Goal: Task Accomplishment & Management: Manage account settings

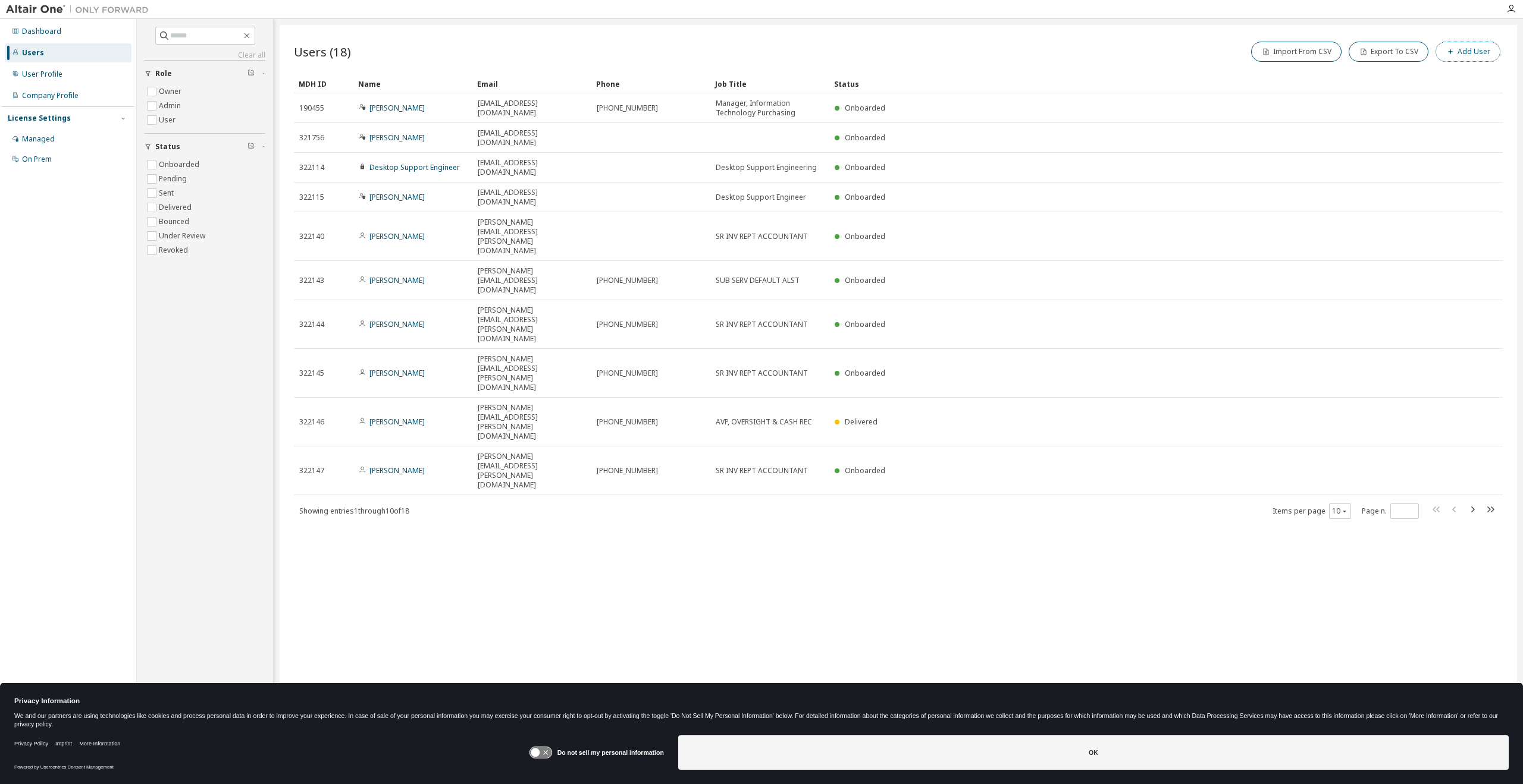
click at [1475, 55] on button "Add User" at bounding box center [1468, 52] width 65 height 20
click at [1409, 78] on input "email" at bounding box center [1438, 77] width 150 height 10
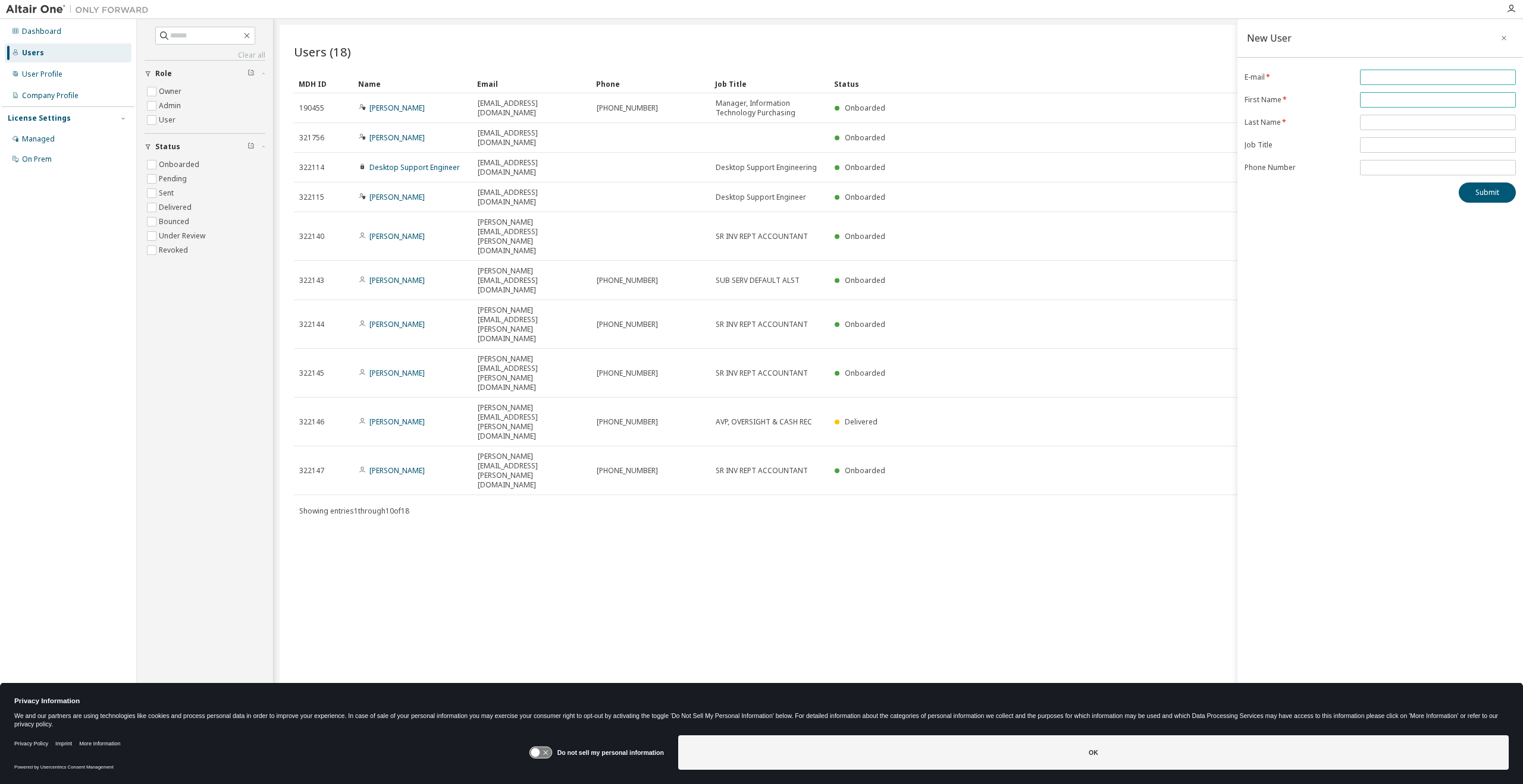
paste input "**********"
type input "**********"
click at [1385, 103] on input "text" at bounding box center [1438, 99] width 150 height 10
type input "**********"
click at [1377, 120] on input "text" at bounding box center [1438, 122] width 150 height 10
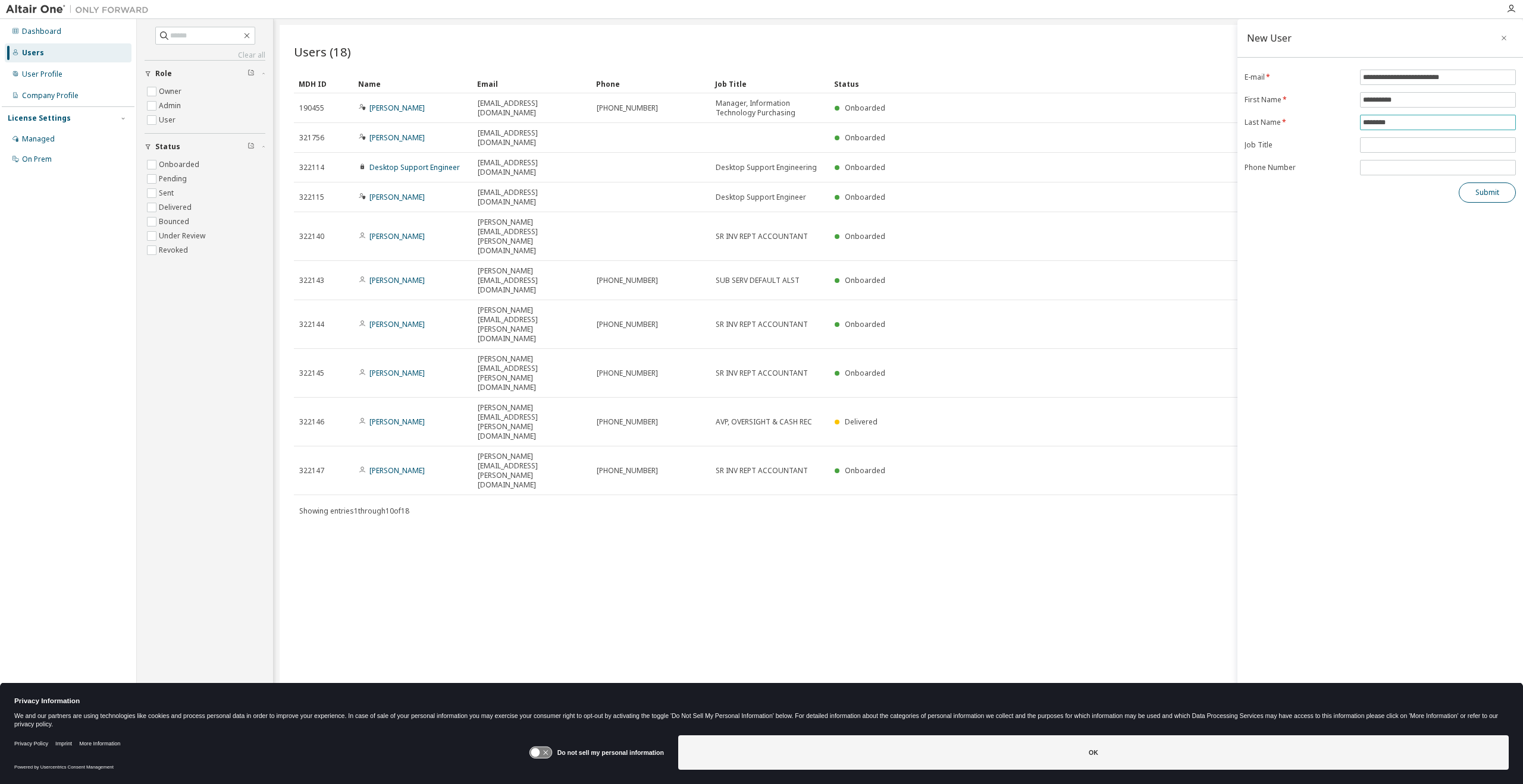
type input "********"
click at [1485, 195] on button "Submit" at bounding box center [1487, 193] width 57 height 20
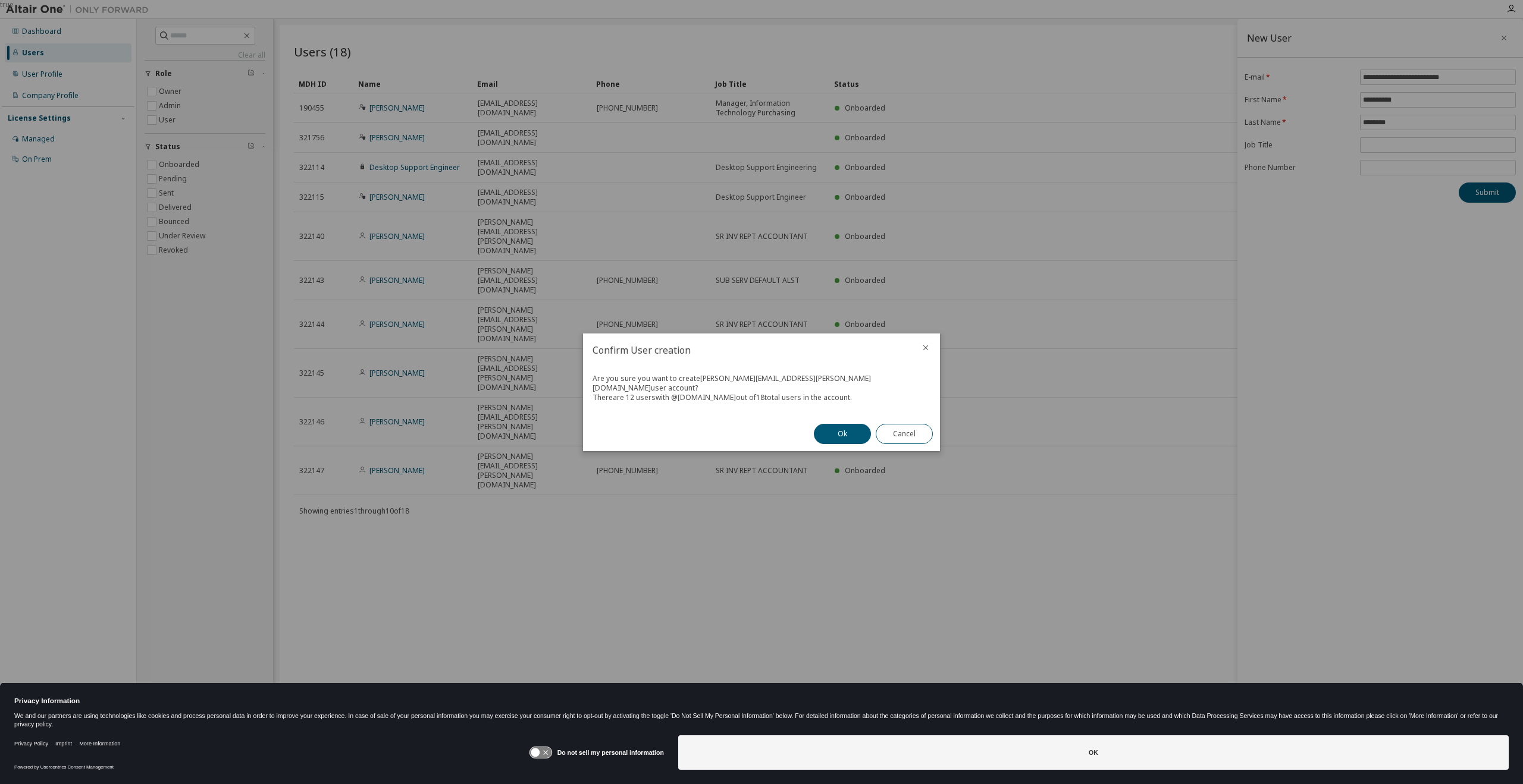
click at [849, 441] on div "Ok Cancel" at bounding box center [873, 434] width 133 height 34
click at [841, 429] on button "Ok" at bounding box center [842, 434] width 57 height 20
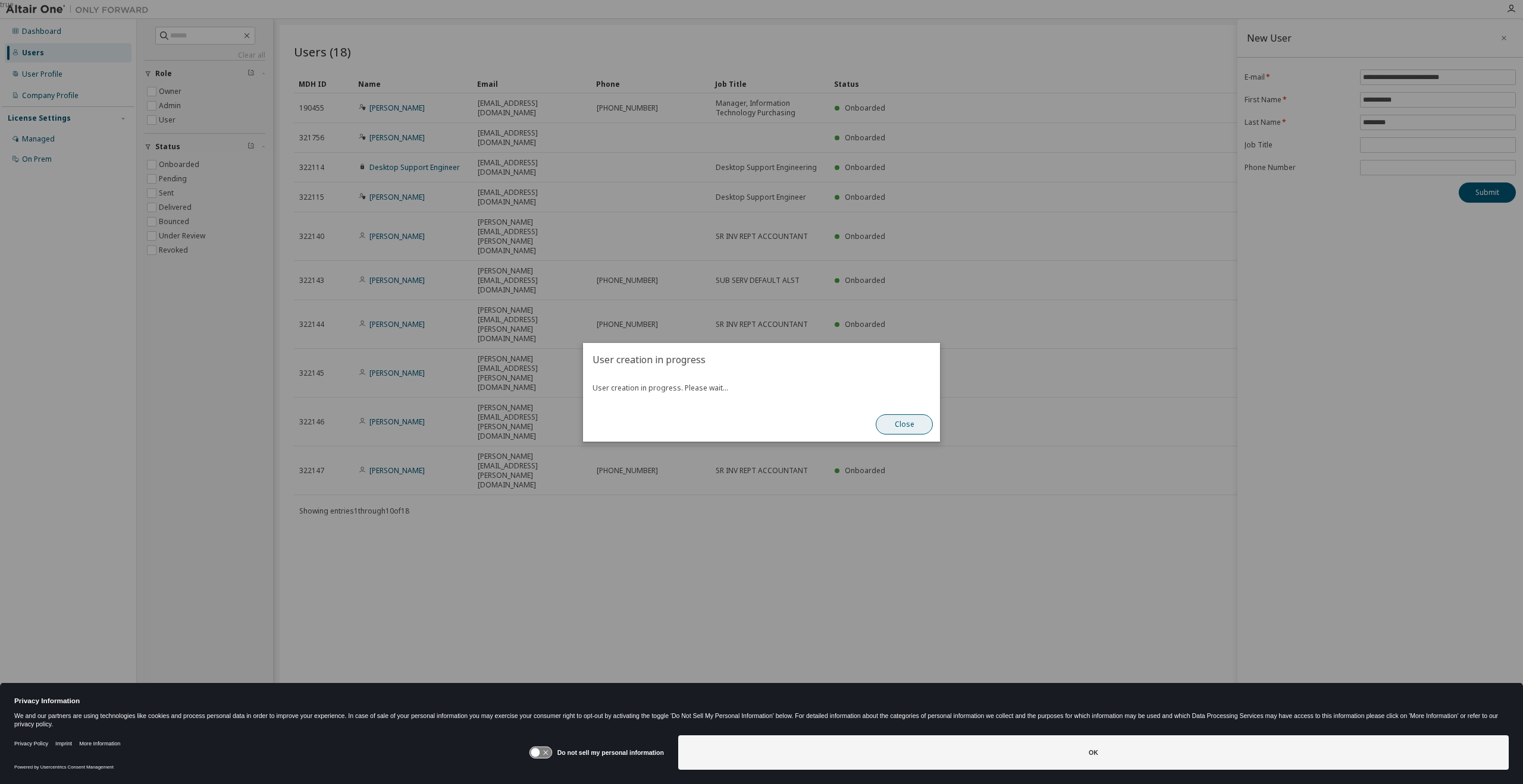
click at [905, 426] on button "Close" at bounding box center [904, 425] width 57 height 20
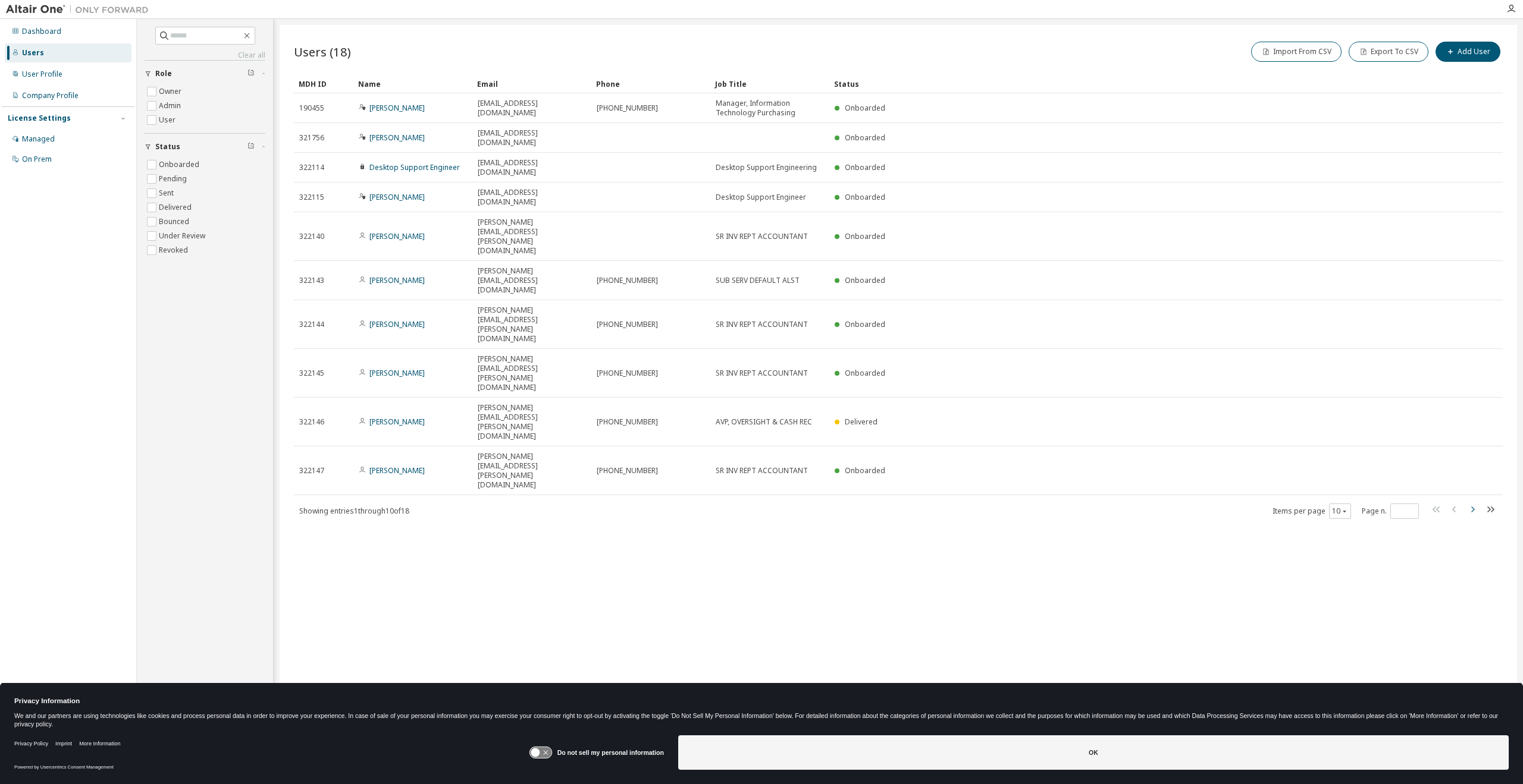
click at [1474, 506] on icon "button" at bounding box center [1473, 509] width 4 height 6
type input "*"
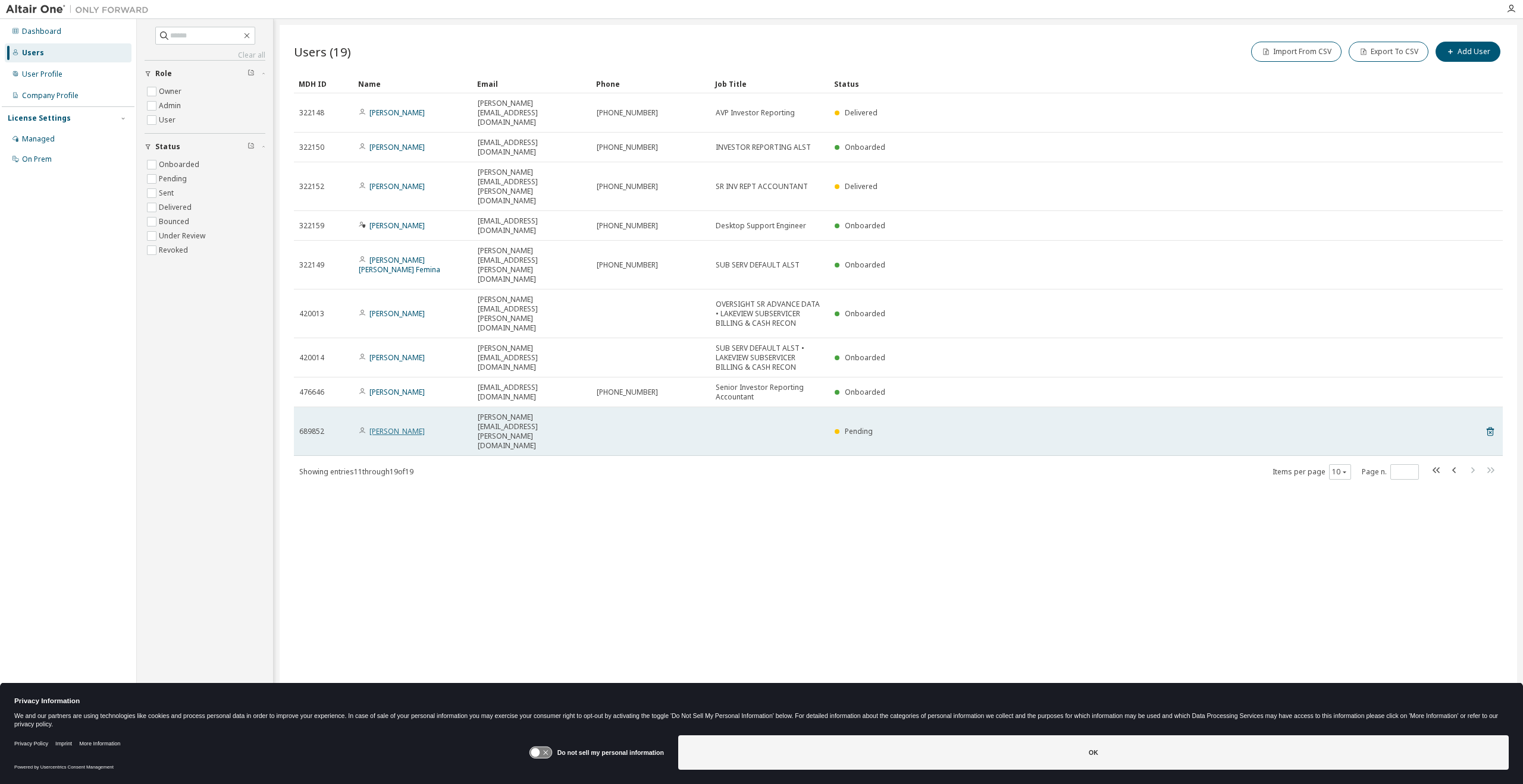
click at [410, 426] on link "[PERSON_NAME]" at bounding box center [397, 431] width 55 height 10
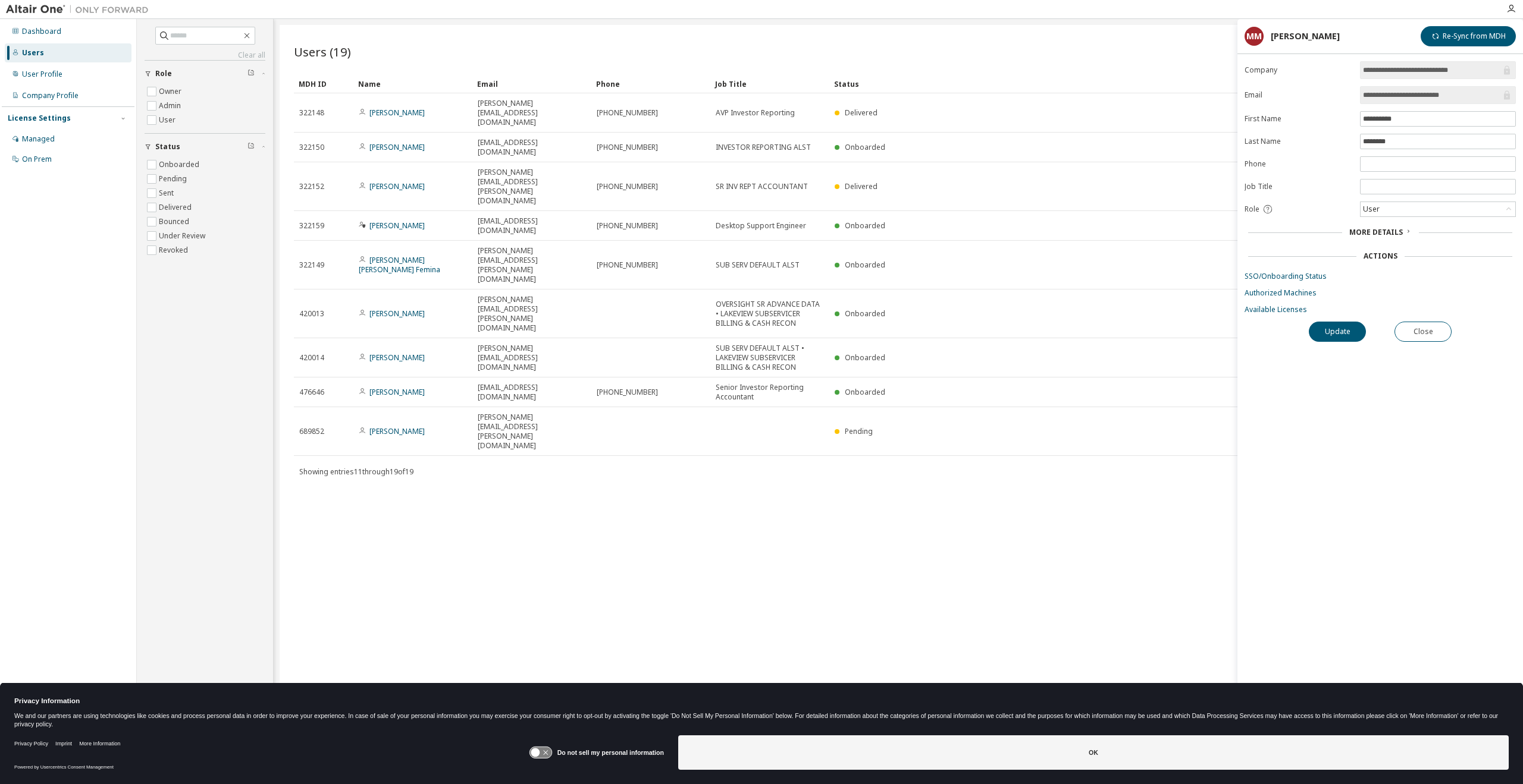
click at [1401, 234] on span "More Details" at bounding box center [1376, 232] width 54 height 10
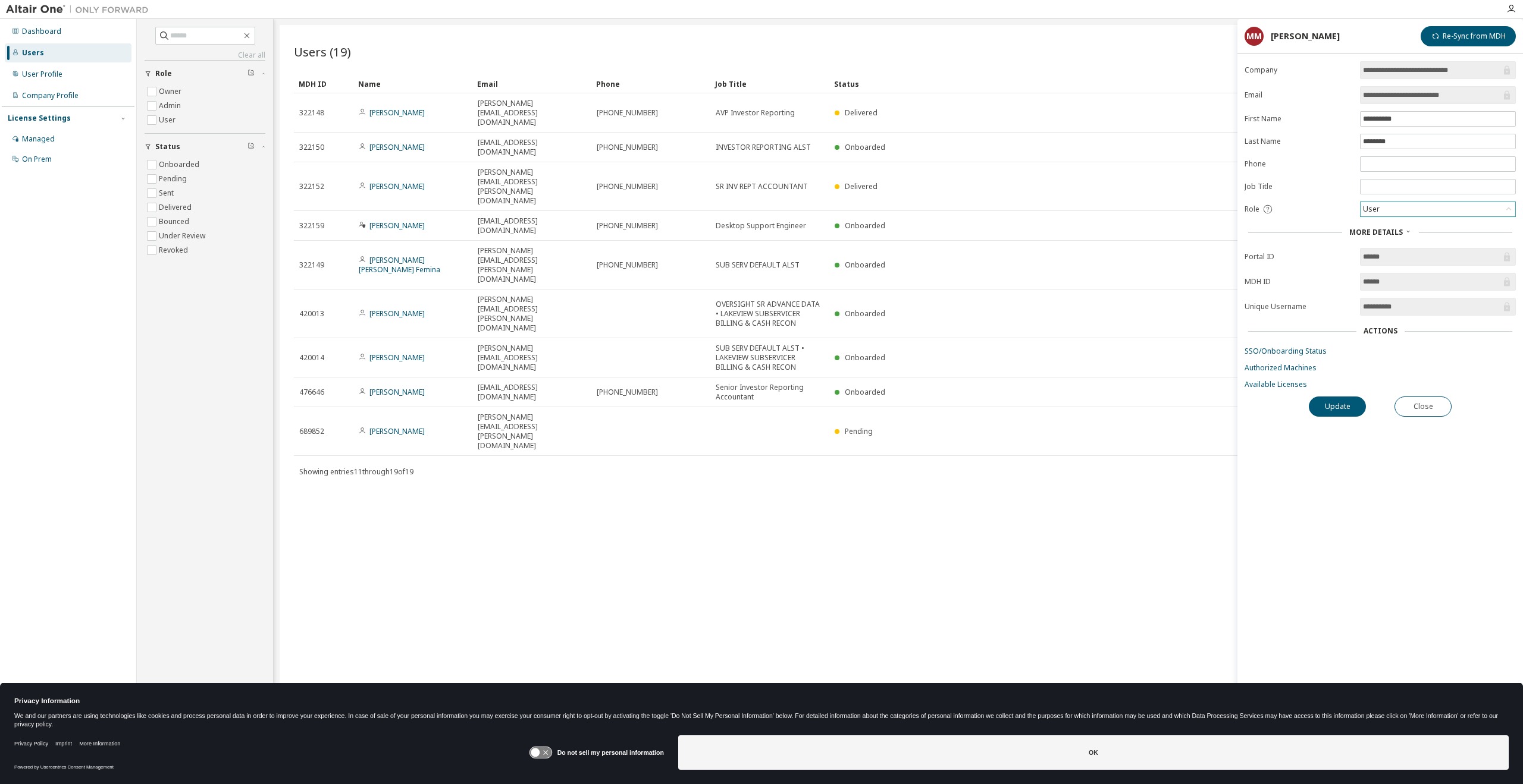
click at [1404, 217] on div "User" at bounding box center [1438, 209] width 156 height 15
click at [1409, 210] on div "User" at bounding box center [1438, 209] width 155 height 14
click at [1390, 225] on li "Admin" at bounding box center [1437, 225] width 152 height 15
click at [1358, 404] on button "Update" at bounding box center [1338, 407] width 57 height 20
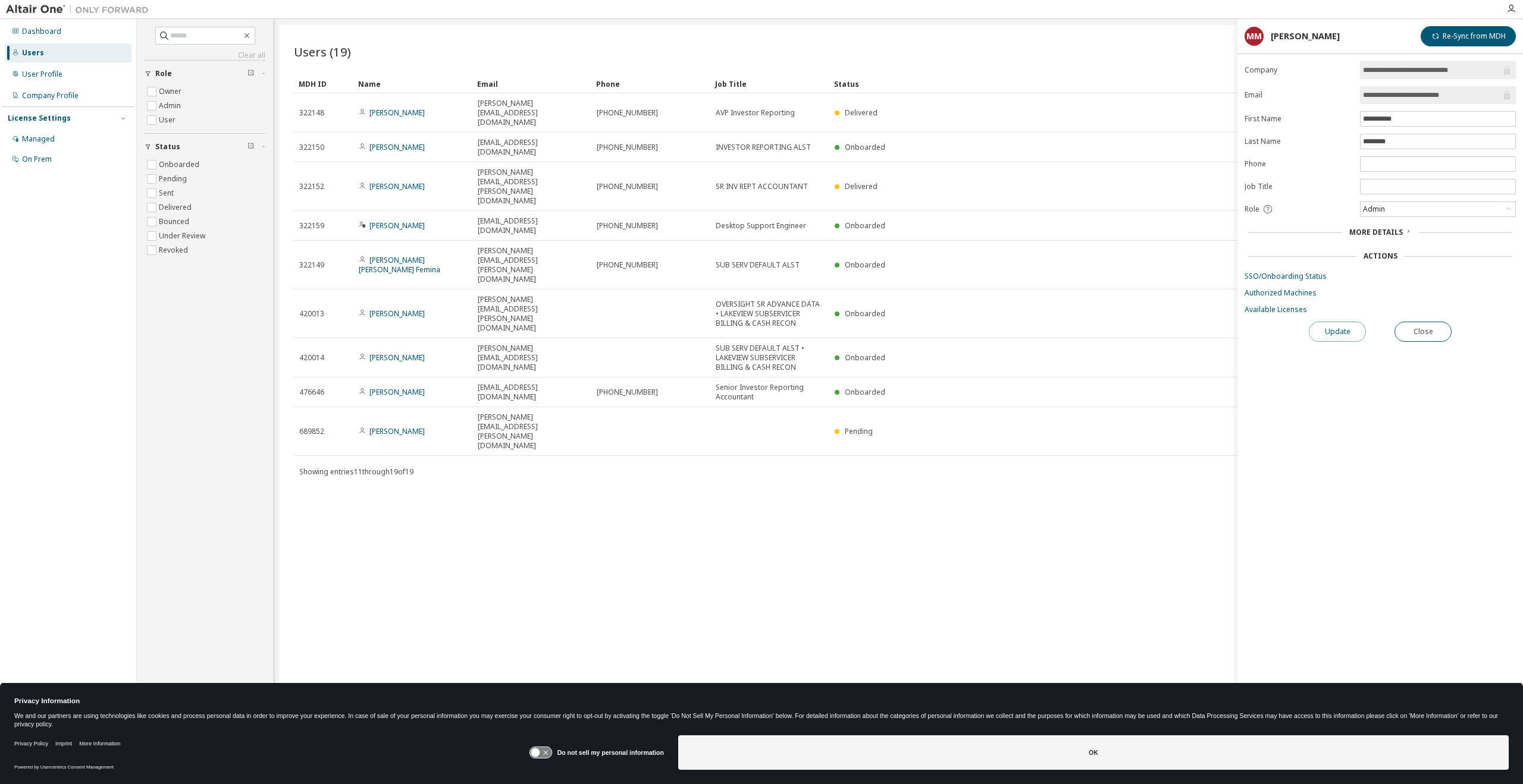
click at [1345, 329] on button "Update" at bounding box center [1338, 332] width 57 height 20
click at [841, 503] on div "Users (19) Import From CSV Export To CSV Add User Clear Load Save Save As Field…" at bounding box center [899, 384] width 1238 height 719
click at [571, 448] on div "Users (19) Import From CSV Export To CSV Add User Clear Load Save Save As Field…" at bounding box center [899, 384] width 1238 height 719
click at [536, 410] on div "Users (19) Import From CSV Export To CSV Add User Clear Load Save Save As Field…" at bounding box center [899, 384] width 1238 height 719
click at [1420, 330] on button "Close" at bounding box center [1423, 332] width 57 height 20
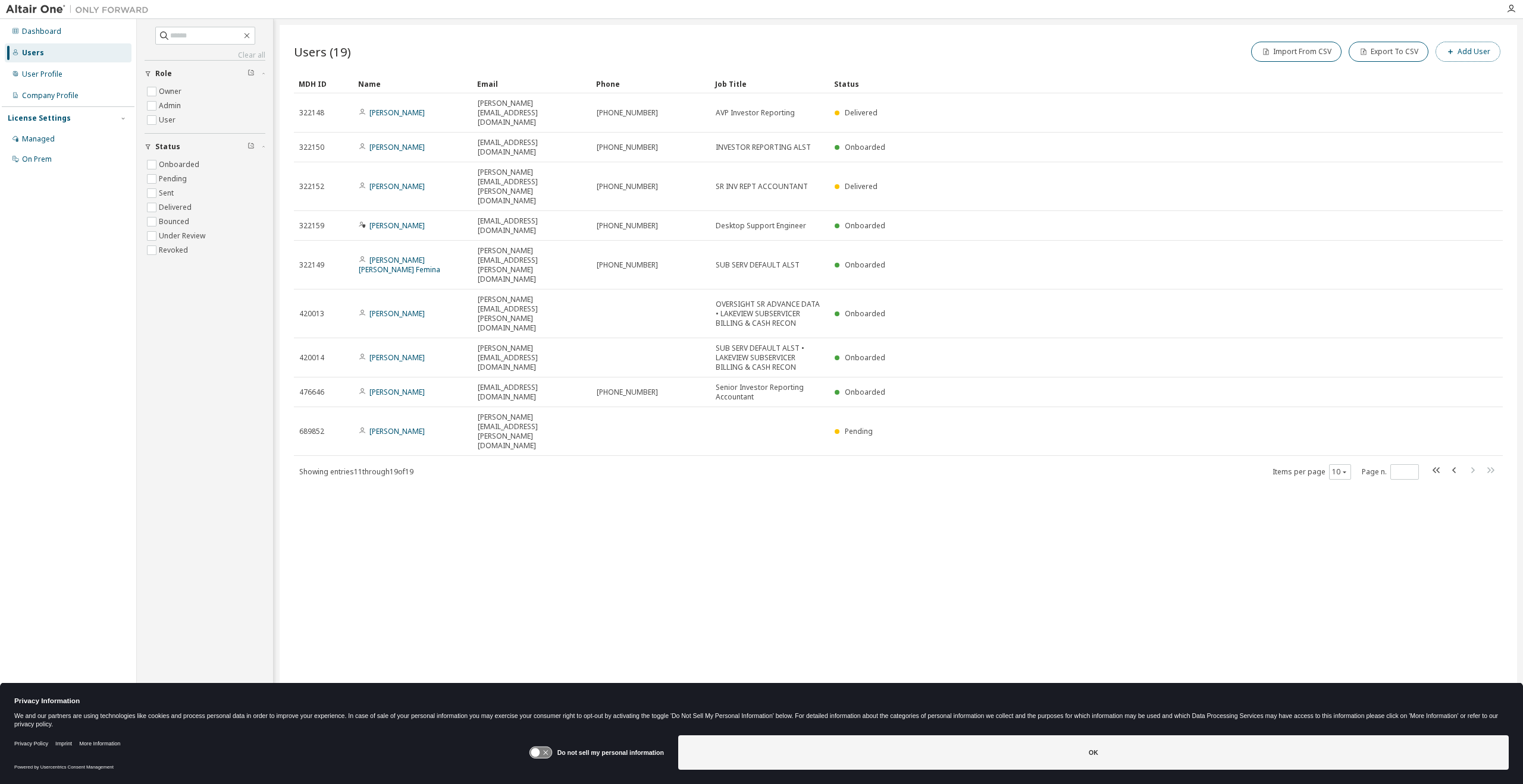
click at [1464, 58] on button "Add User" at bounding box center [1468, 52] width 65 height 20
click at [1385, 80] on input "email" at bounding box center [1438, 77] width 150 height 10
click at [1384, 80] on input "email" at bounding box center [1438, 77] width 150 height 10
click at [1504, 37] on icon "button" at bounding box center [1503, 38] width 4 height 4
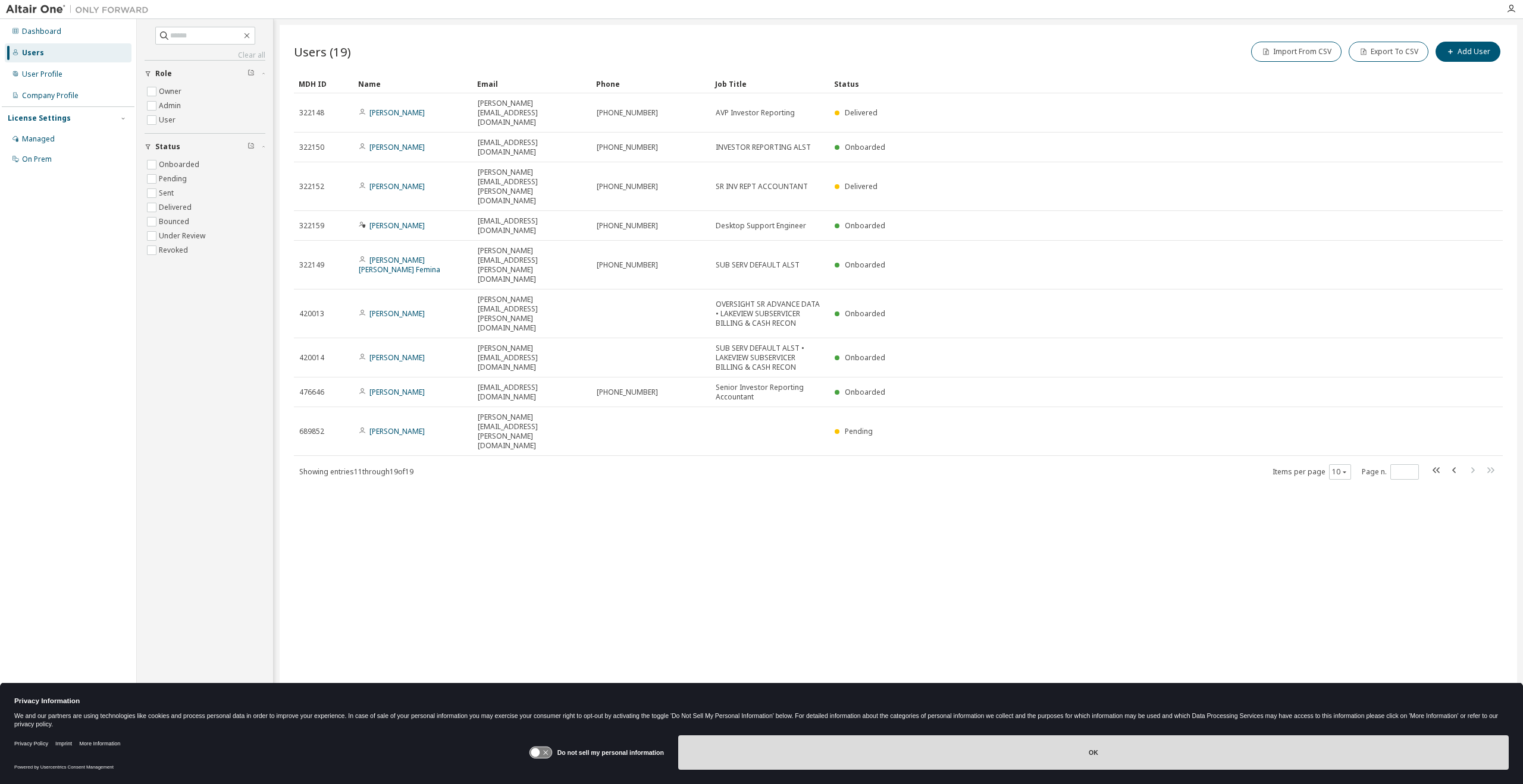
click at [1125, 750] on button "OK" at bounding box center [1093, 753] width 830 height 34
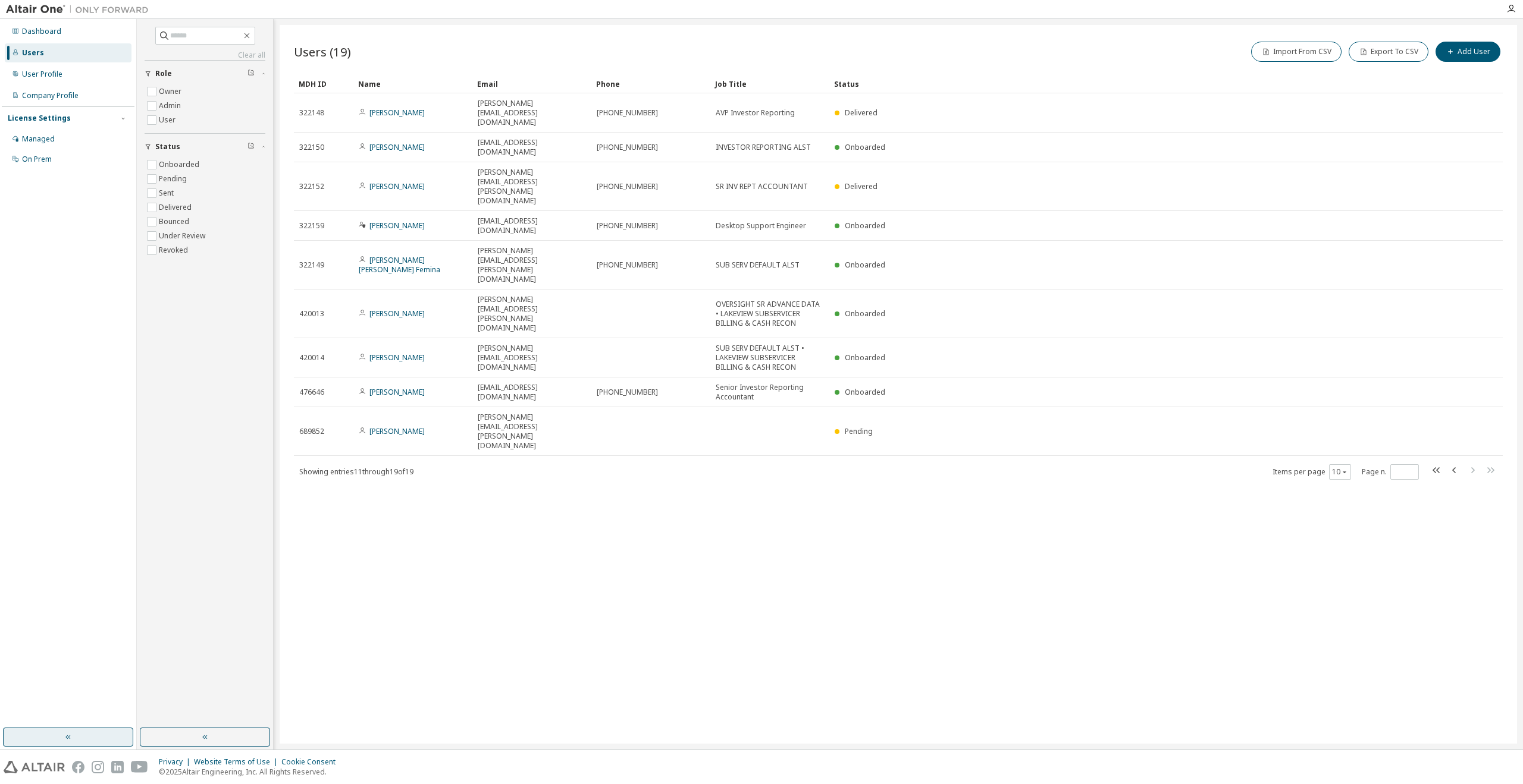
click at [94, 738] on button "button" at bounding box center [68, 738] width 130 height 19
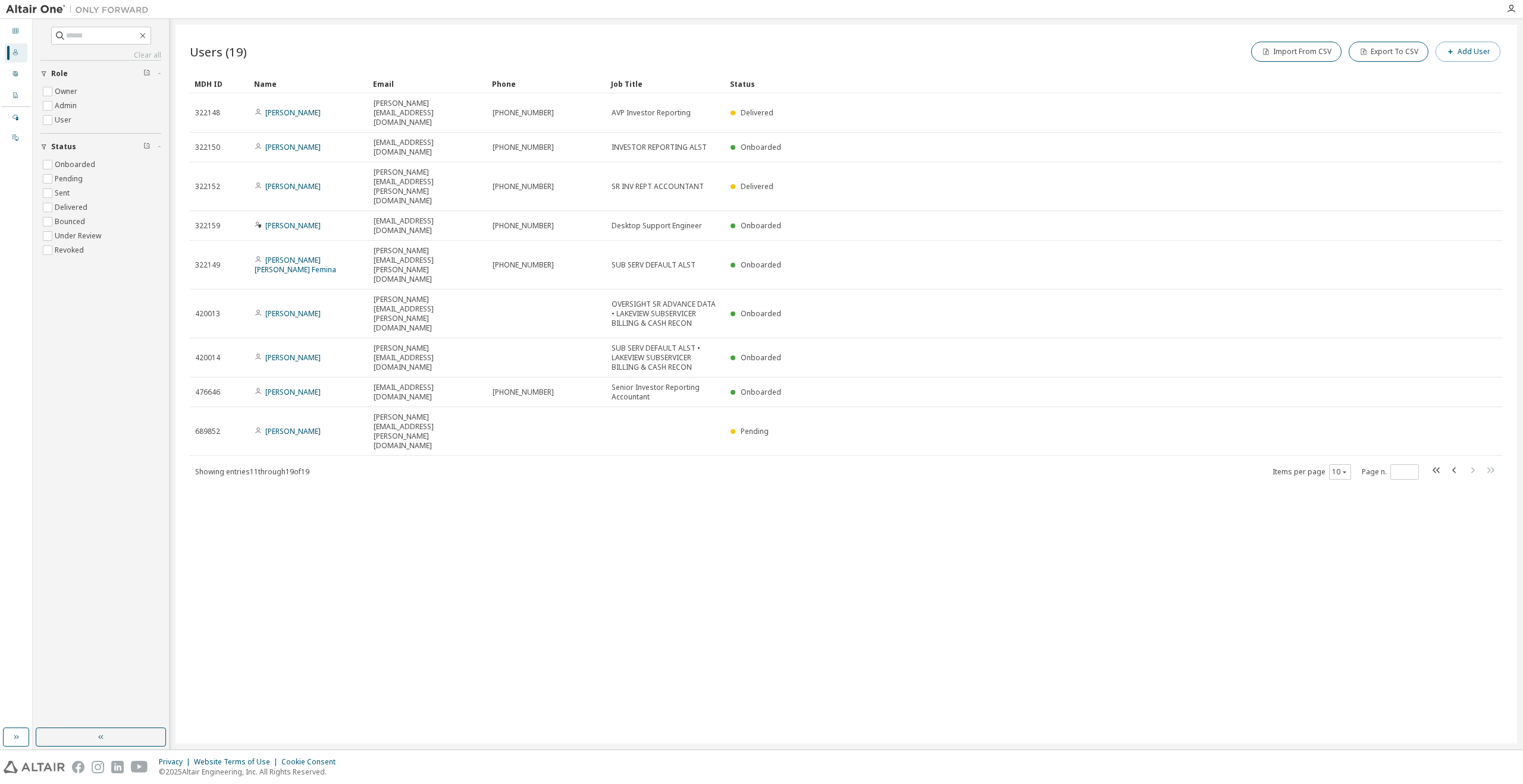
click at [1469, 49] on button "Add User" at bounding box center [1468, 52] width 65 height 20
click at [1384, 78] on input "email" at bounding box center [1438, 77] width 150 height 10
